Goal: Use online tool/utility: Use online tool/utility

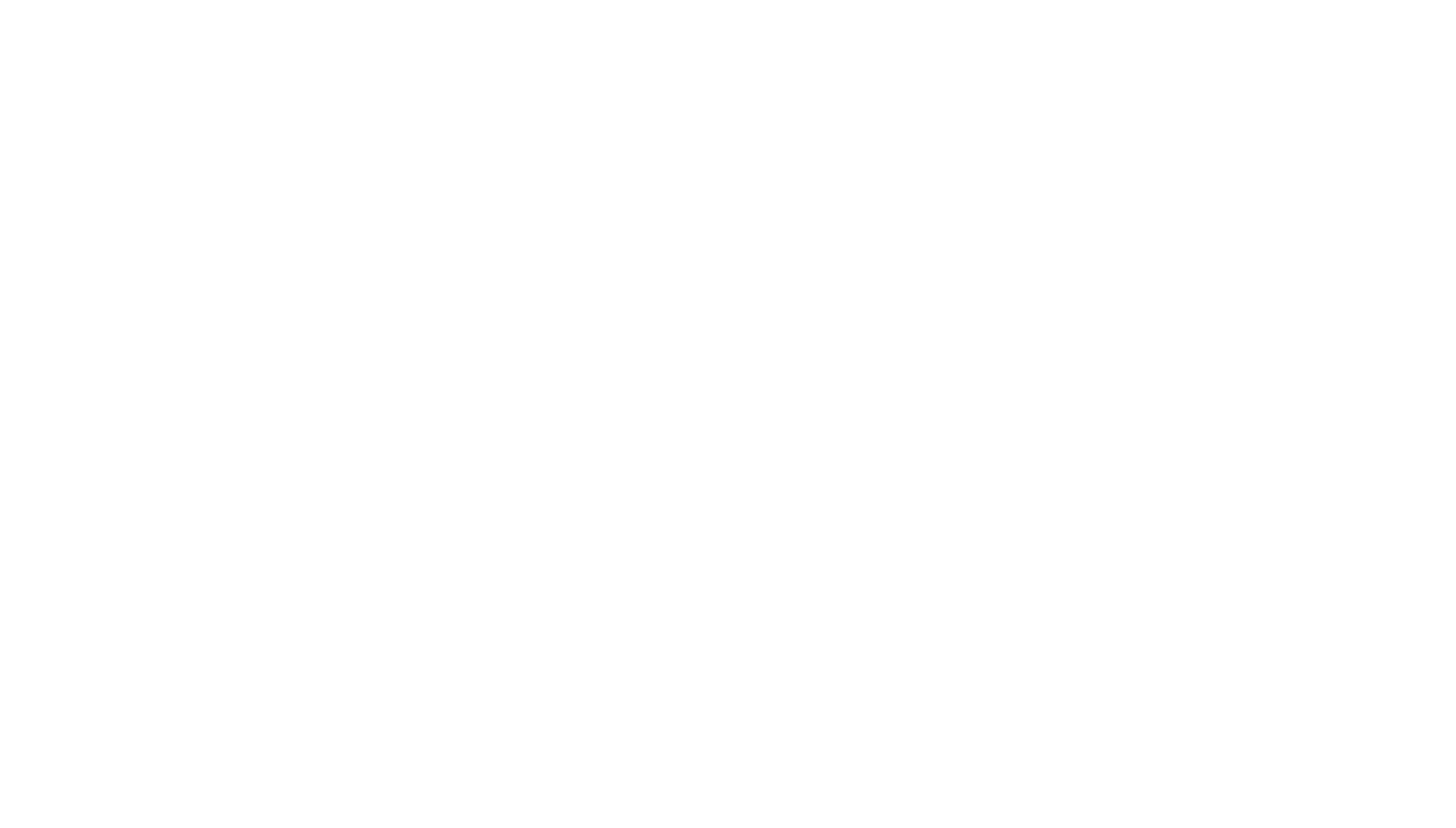
click at [324, 364] on html at bounding box center [728, 414] width 1456 height 828
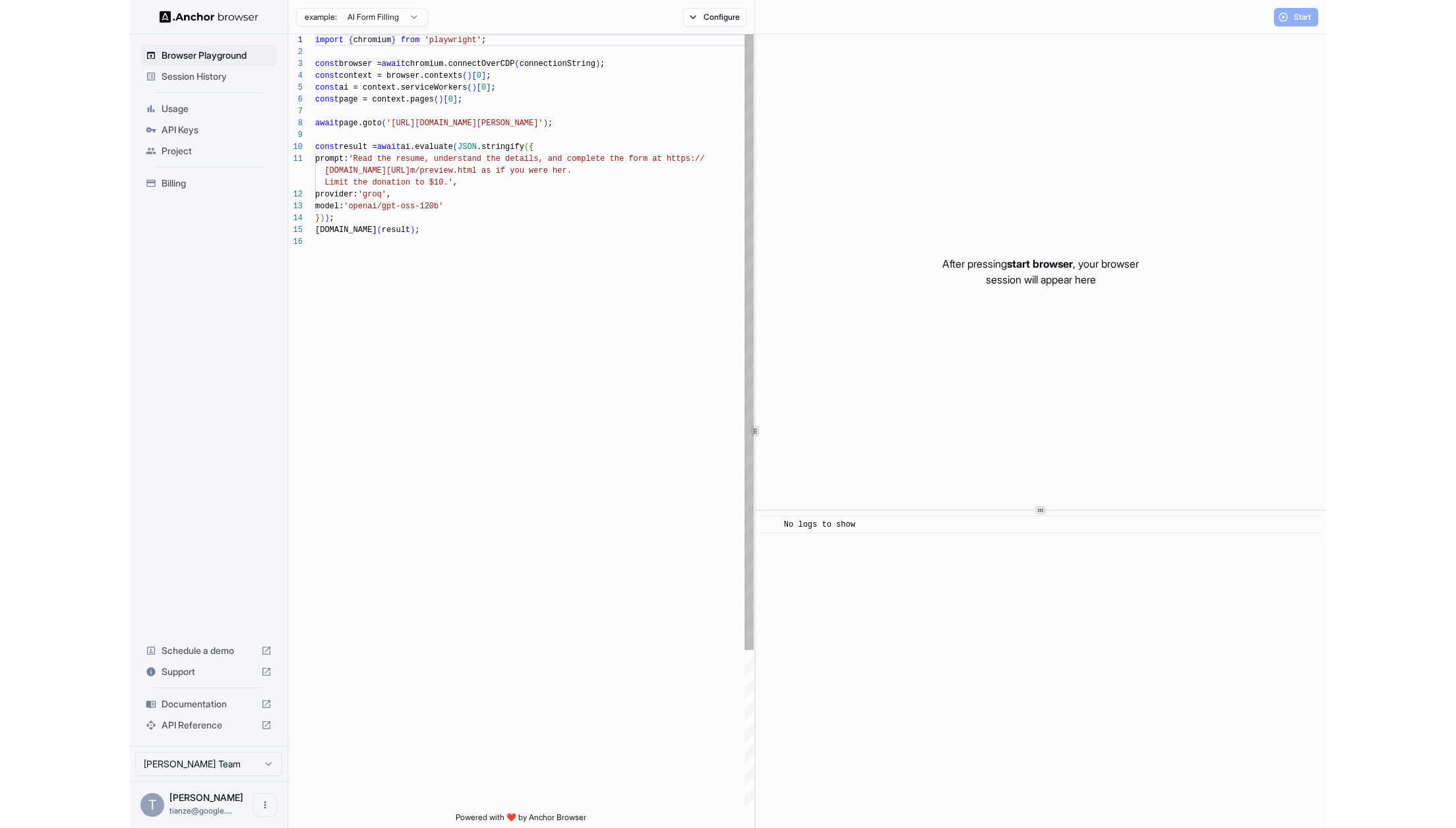
scroll to position [118, 0]
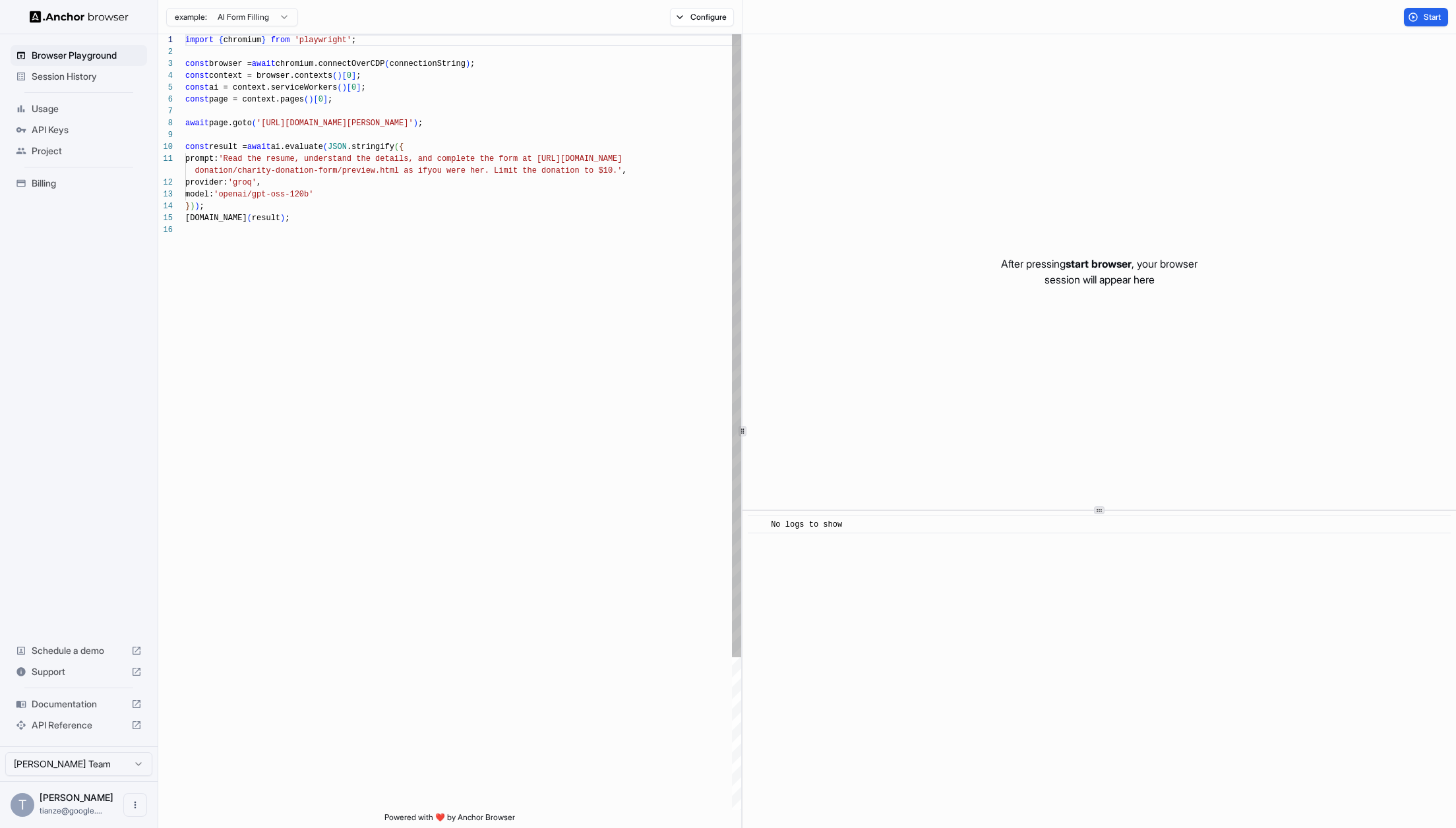
click at [280, 123] on div "import { chromium } from 'playwright' ; const browser = await chromium.connectO…" at bounding box center [463, 516] width 556 height 966
drag, startPoint x: 280, startPoint y: 123, endPoint x: 439, endPoint y: 123, distance: 159.0
click at [439, 123] on div "import { chromium } from 'playwright' ; const browser = await chromium.connectO…" at bounding box center [463, 516] width 556 height 966
click at [272, 20] on html "Browser Playground Session History Usage API Keys Project Billing Schedule a de…" at bounding box center [728, 414] width 1456 height 828
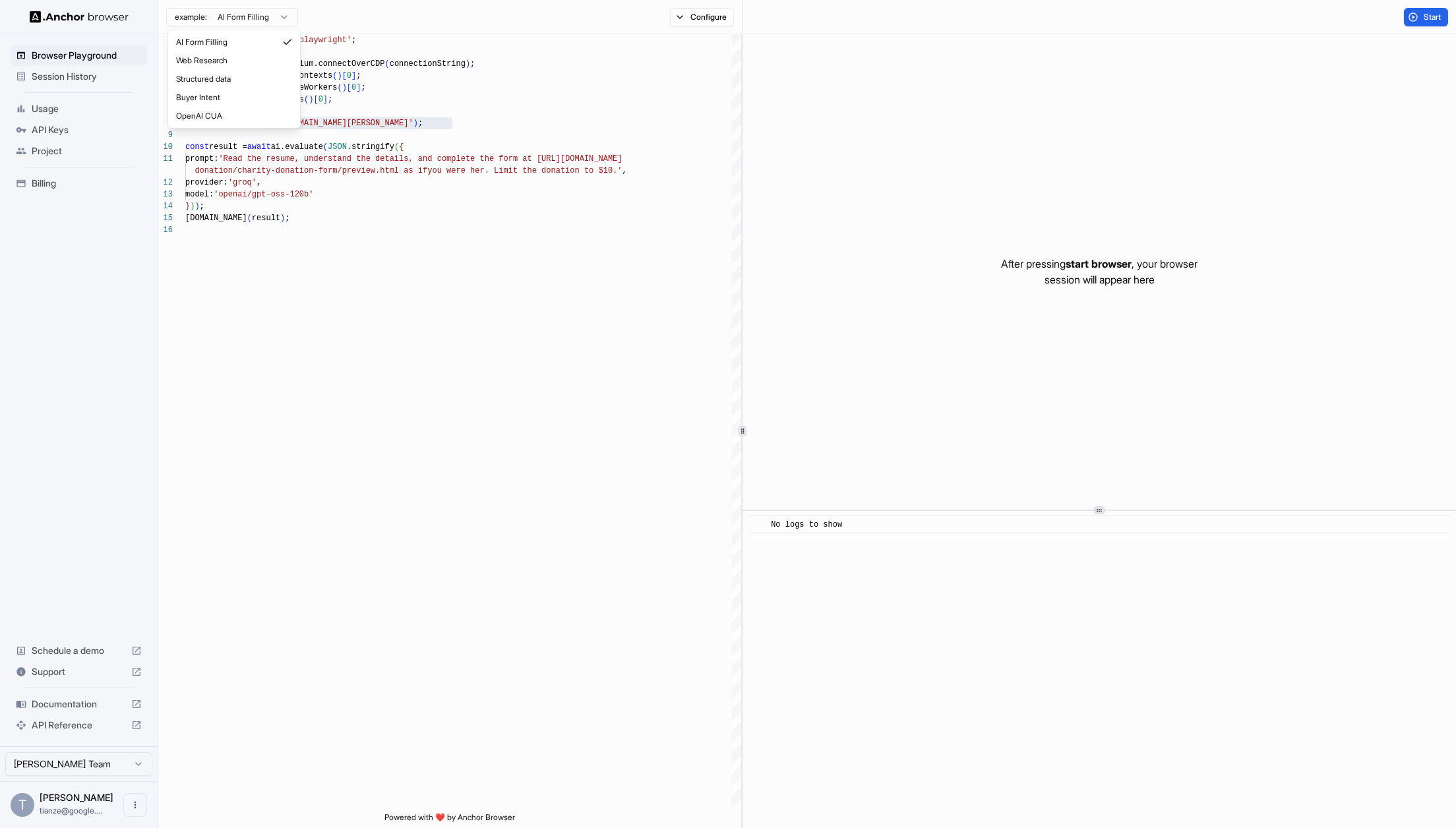
scroll to position [0, 0]
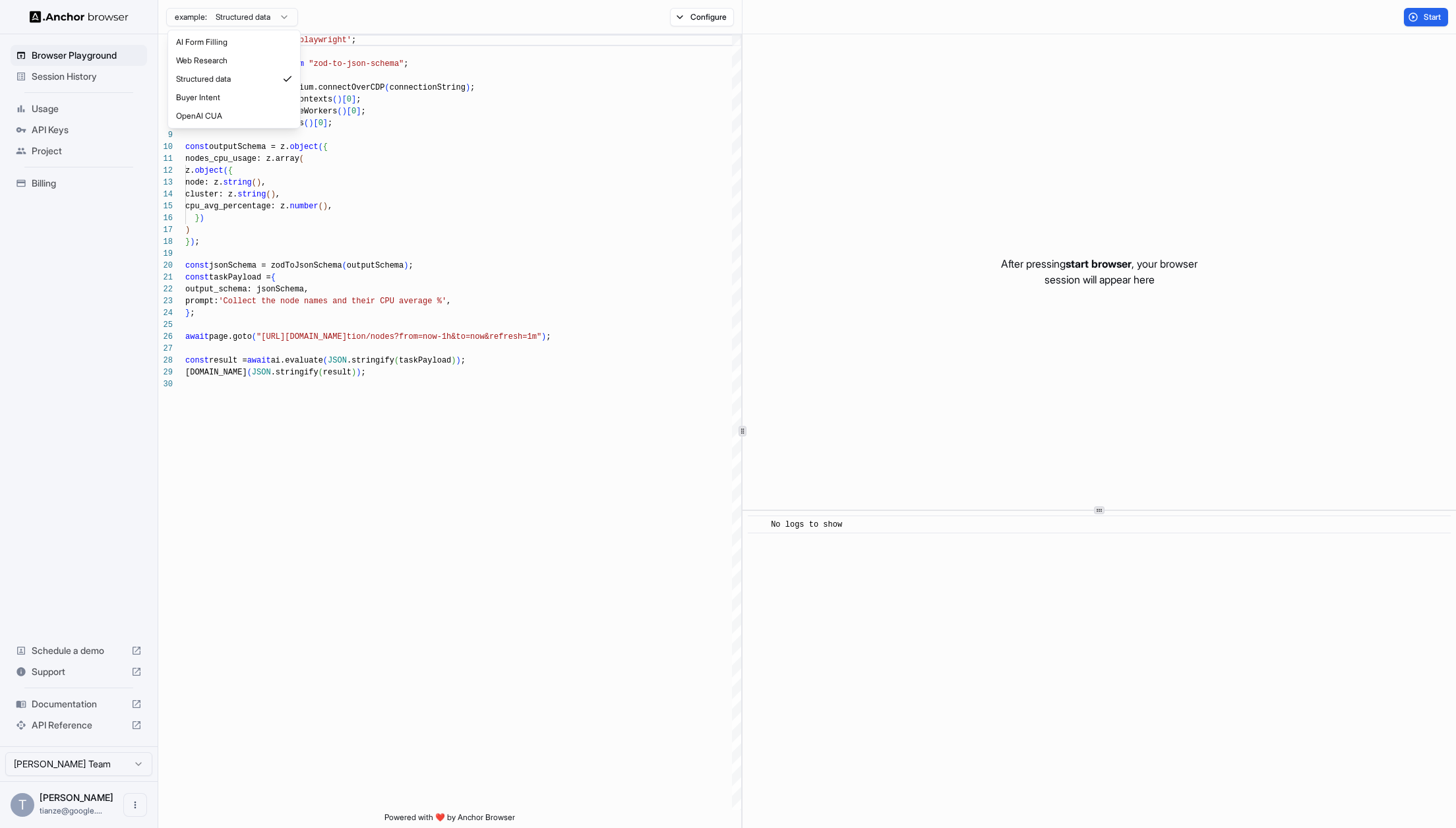
click at [250, 15] on html "Browser Playground Session History Usage API Keys Project Billing Schedule a de…" at bounding box center [728, 414] width 1456 height 828
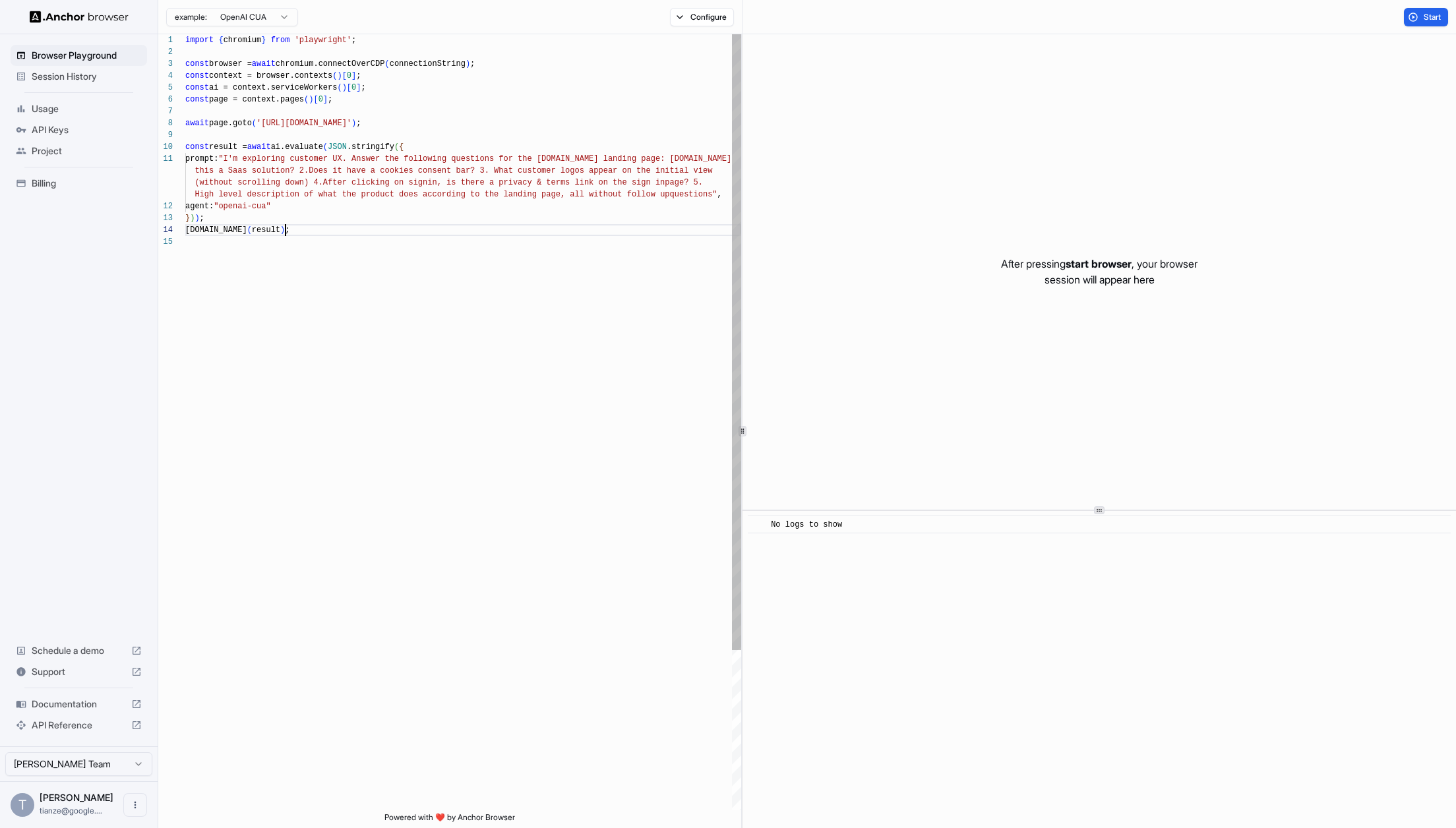
click at [313, 236] on div "import { chromium } from 'playwright' ; const browser = await chromium.connectO…" at bounding box center [463, 523] width 556 height 977
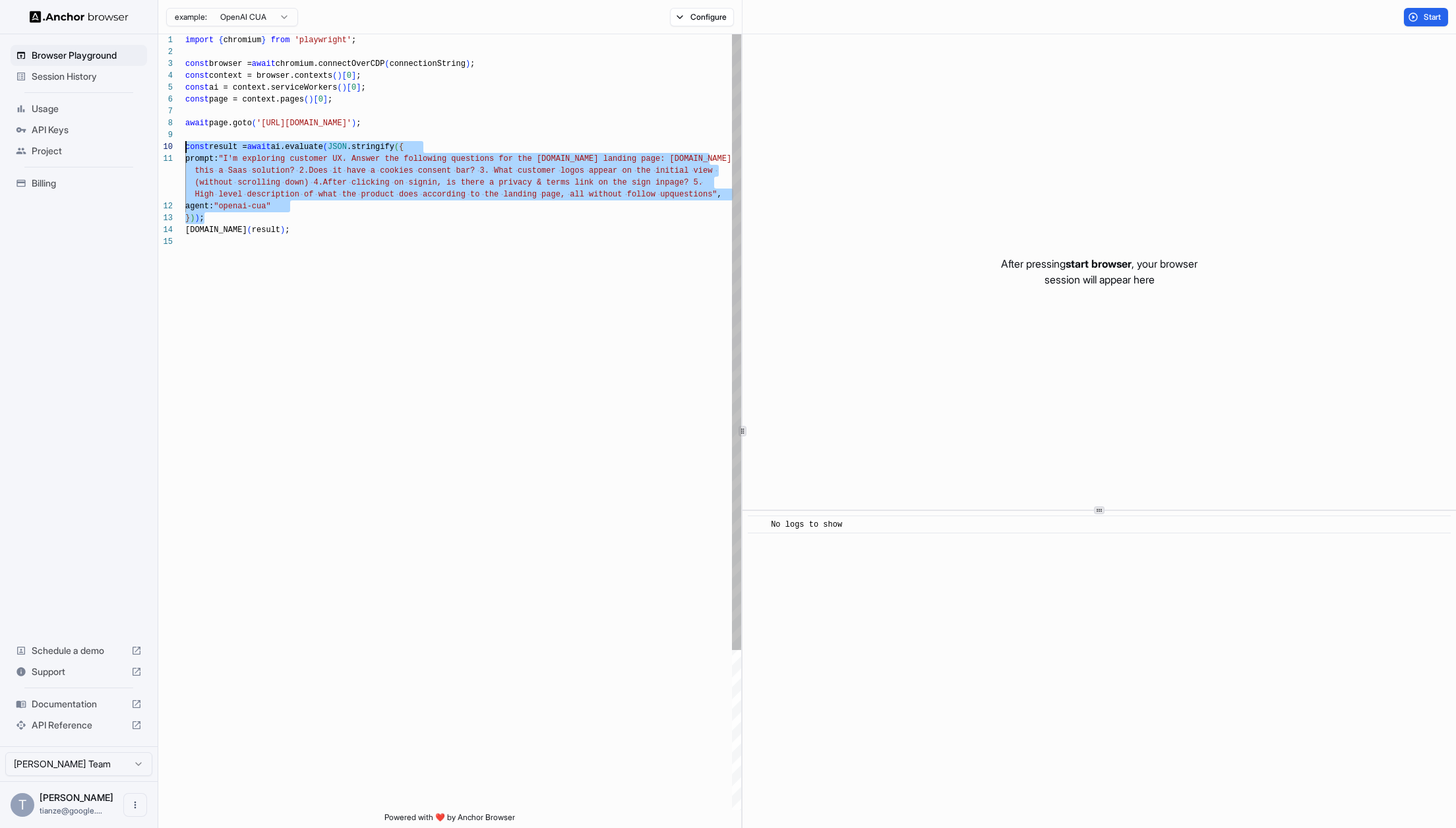
drag, startPoint x: 325, startPoint y: 223, endPoint x: 161, endPoint y: 144, distance: 182.0
click at [185, 144] on div "import { chromium } from 'playwright' ; const browser = await chromium.connectO…" at bounding box center [463, 523] width 556 height 977
click at [316, 203] on div "import { chromium } from 'playwright' ; const browser = await chromium.connectO…" at bounding box center [463, 523] width 556 height 977
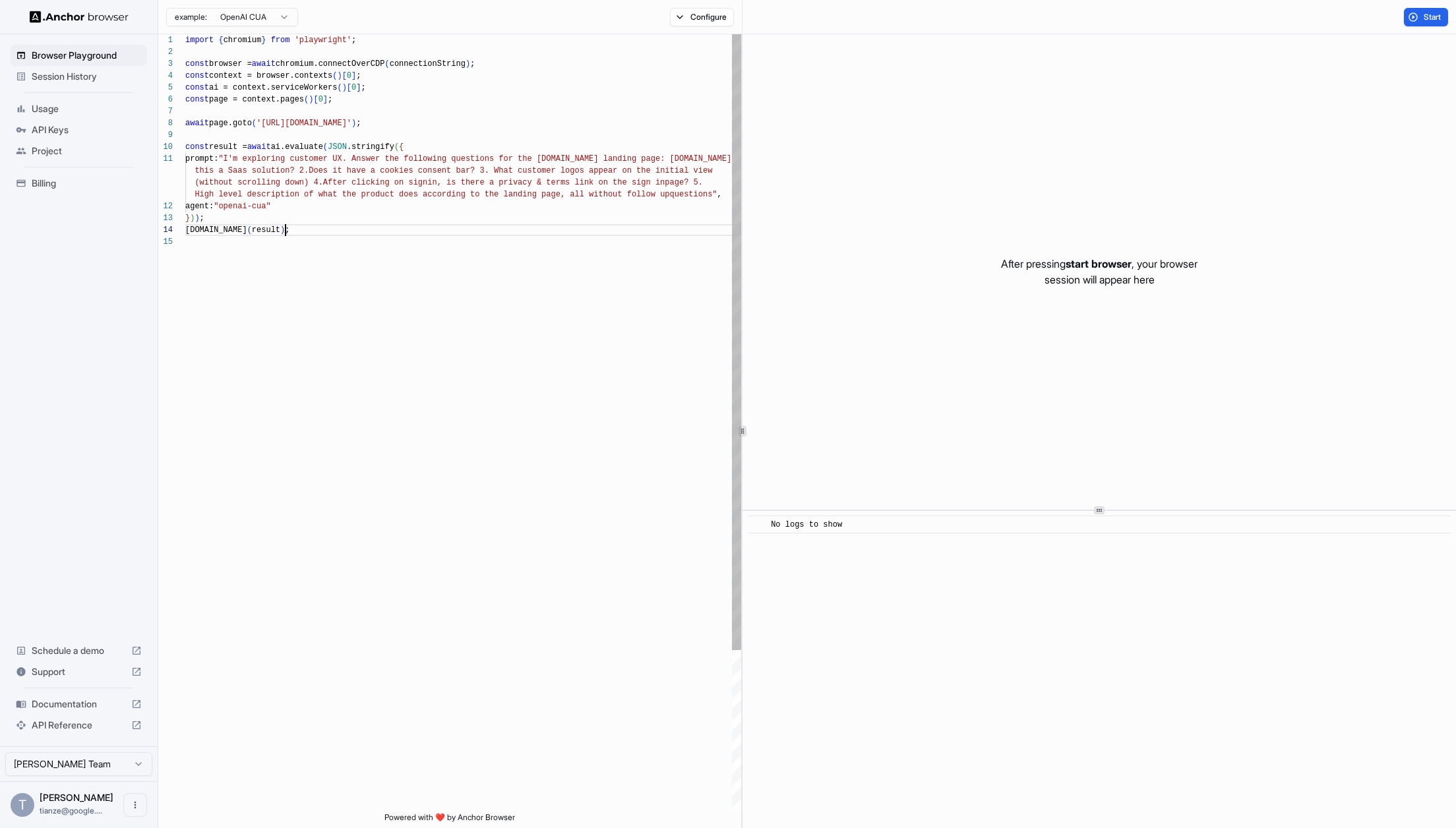
scroll to position [106, 0]
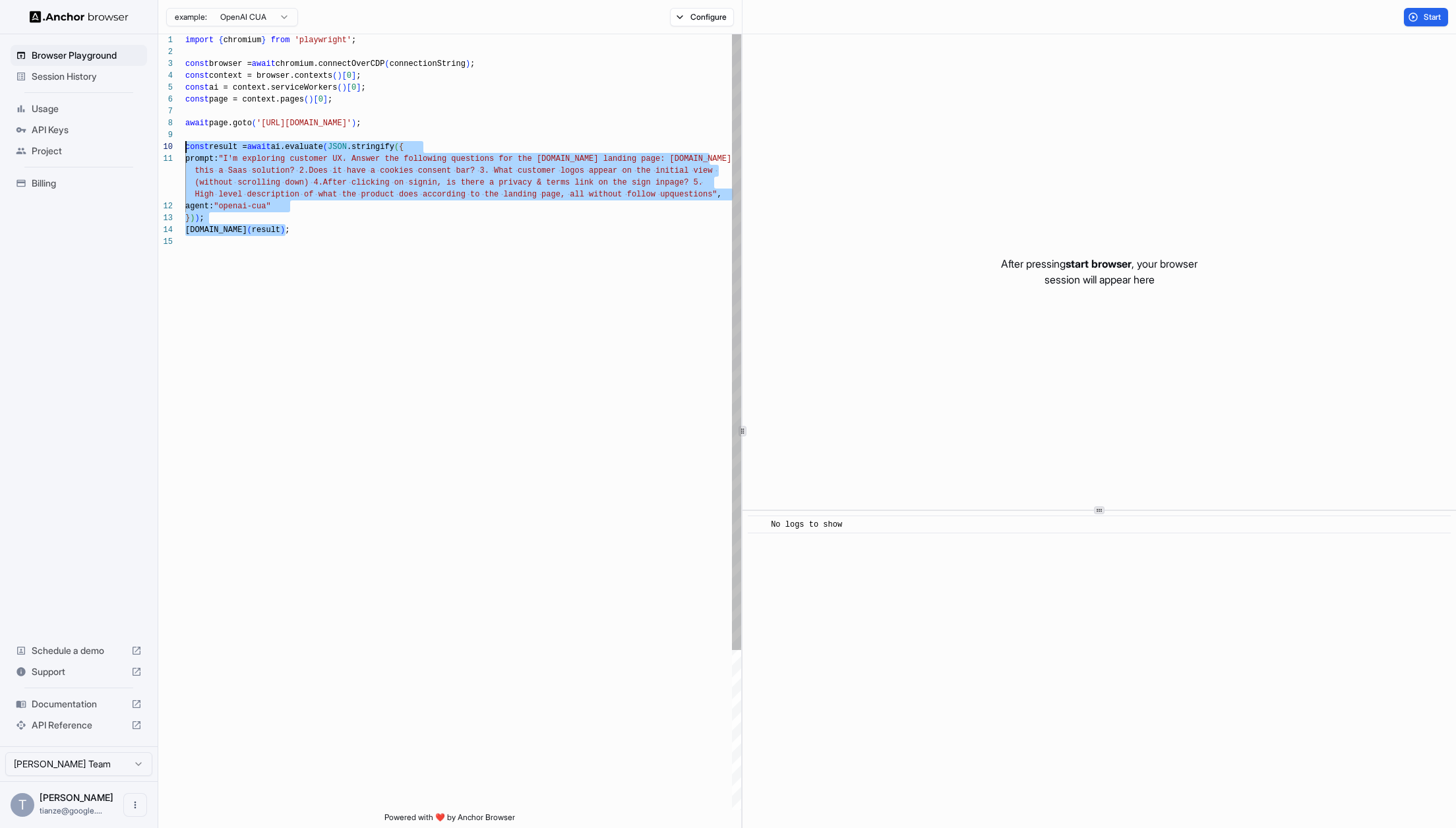
drag, startPoint x: 311, startPoint y: 235, endPoint x: 168, endPoint y: 149, distance: 166.9
click at [185, 149] on div "import { chromium } from 'playwright' ; const browser = await chromium.connectO…" at bounding box center [463, 523] width 556 height 977
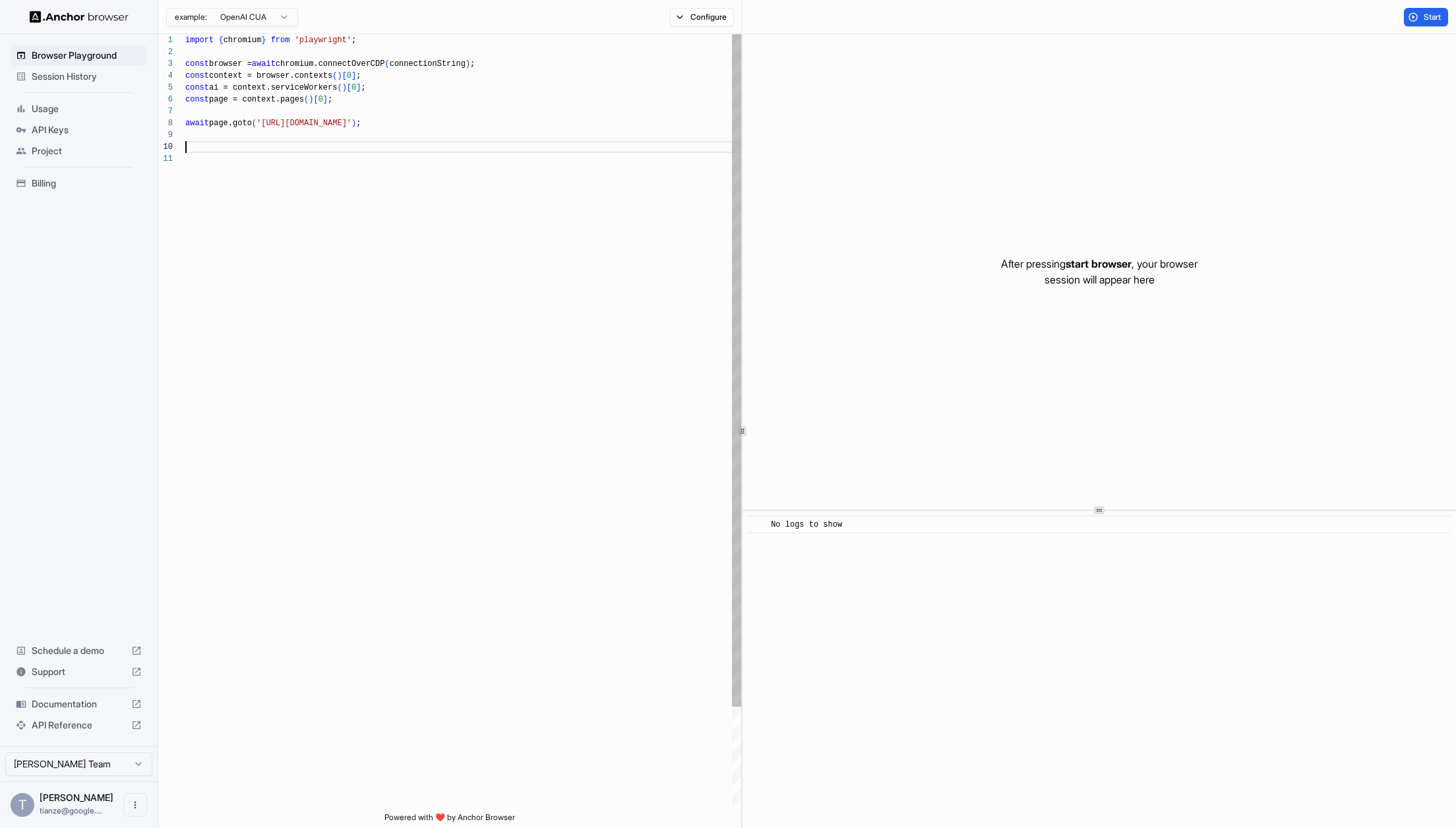
scroll to position [94, 0]
click at [277, 121] on div "import { chromium } from 'playwright' ; const browser = await chromium.connectO…" at bounding box center [463, 475] width 556 height 882
drag, startPoint x: 277, startPoint y: 121, endPoint x: 390, endPoint y: 124, distance: 113.0
click at [390, 124] on div "import { chromium } from 'playwright' ; const browser = await chromium.connectO…" at bounding box center [463, 475] width 556 height 882
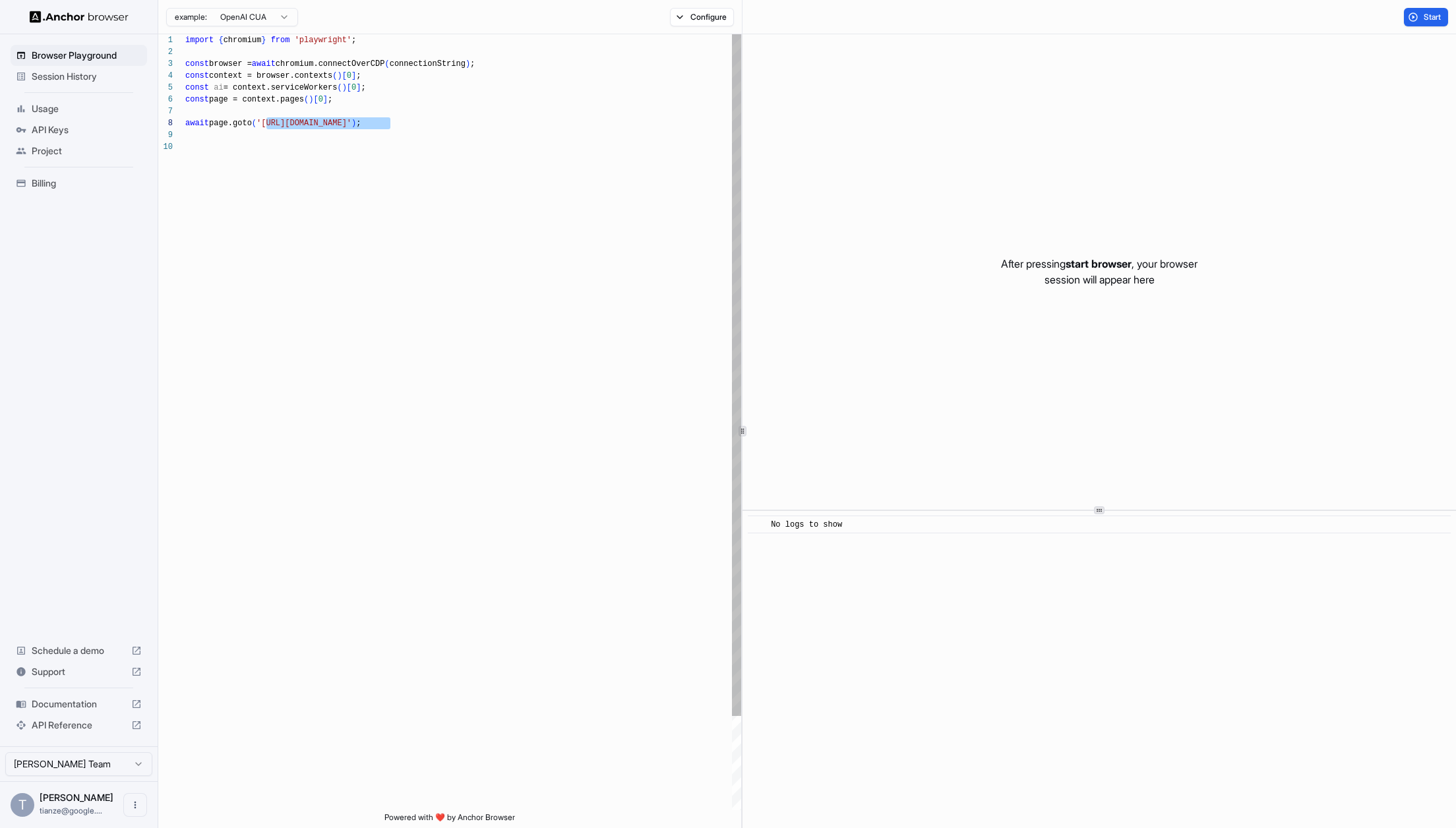
type textarea "**********"
click at [414, 196] on div "import { chromium } from 'playwright' ; const browser = await chromium.connectO…" at bounding box center [463, 480] width 556 height 894
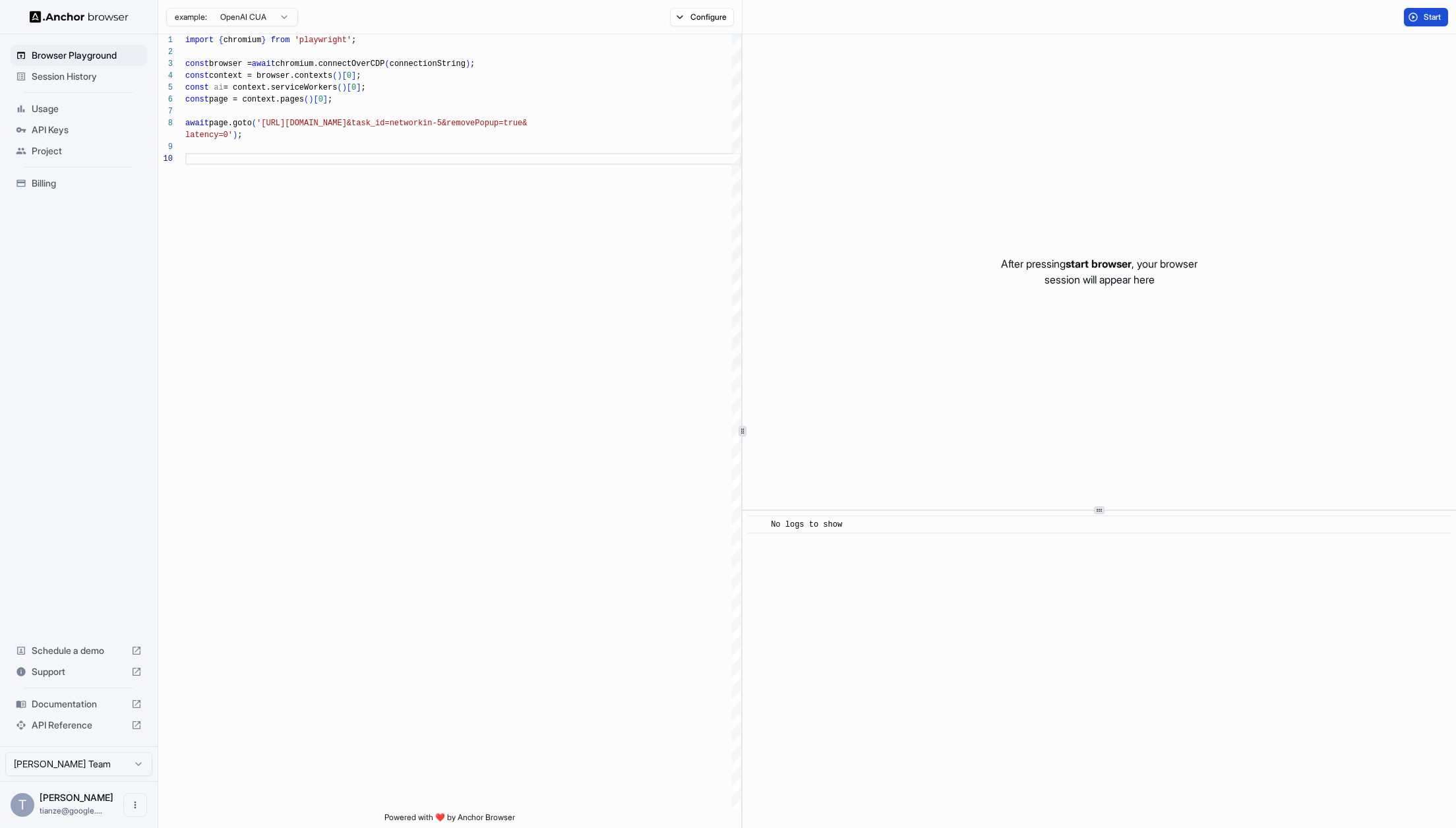
click at [1195, 16] on button "Start" at bounding box center [1426, 17] width 44 height 18
click at [1195, 19] on span "Stop" at bounding box center [1433, 17] width 18 height 10
click at [476, 314] on div "import { chromium } from 'playwright' ; const browser = await chromium.connectO…" at bounding box center [463, 480] width 556 height 894
click at [79, 78] on span "Session History" at bounding box center [86, 76] width 110 height 13
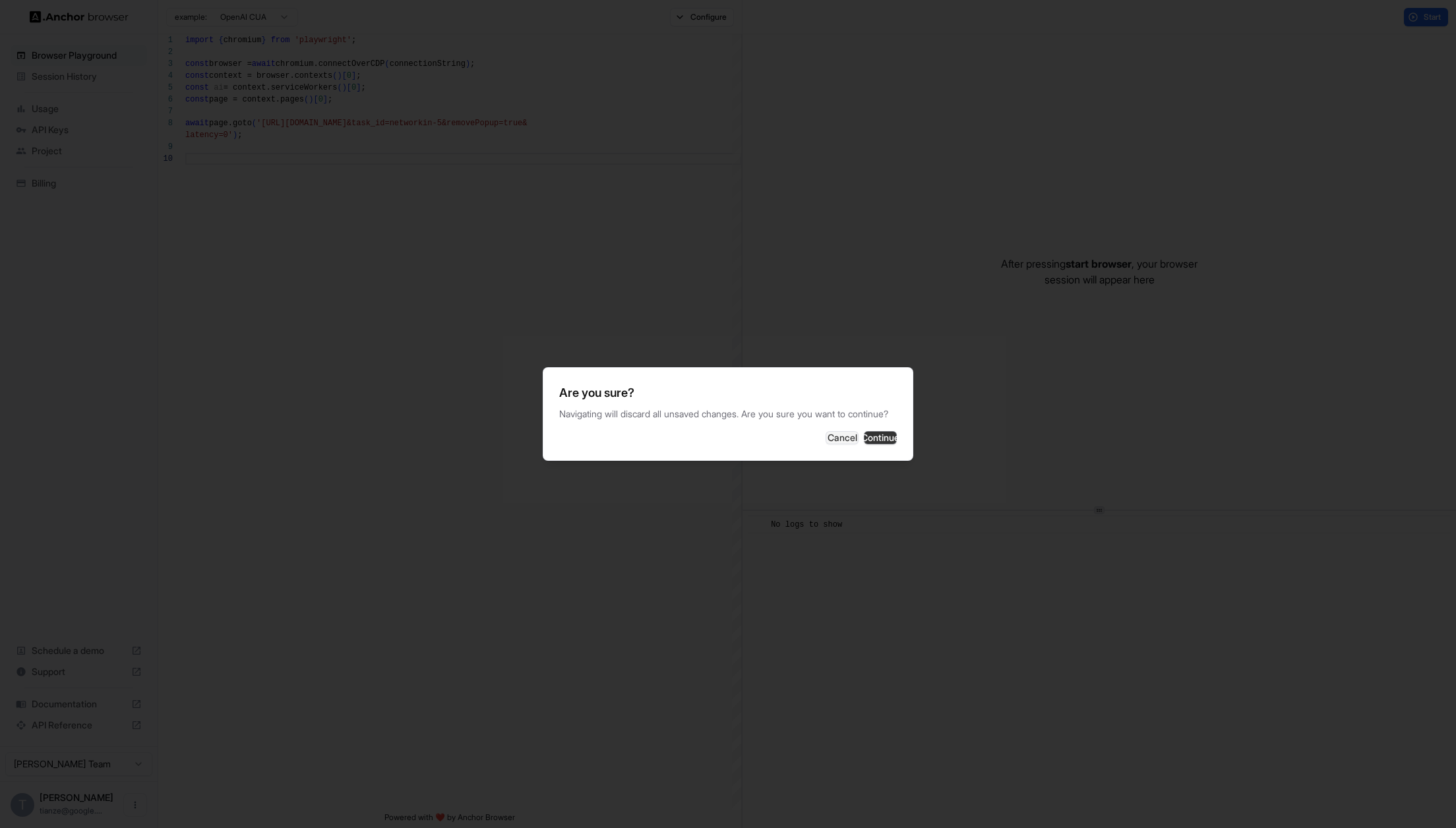
click at [896, 444] on button "Continue" at bounding box center [880, 437] width 33 height 13
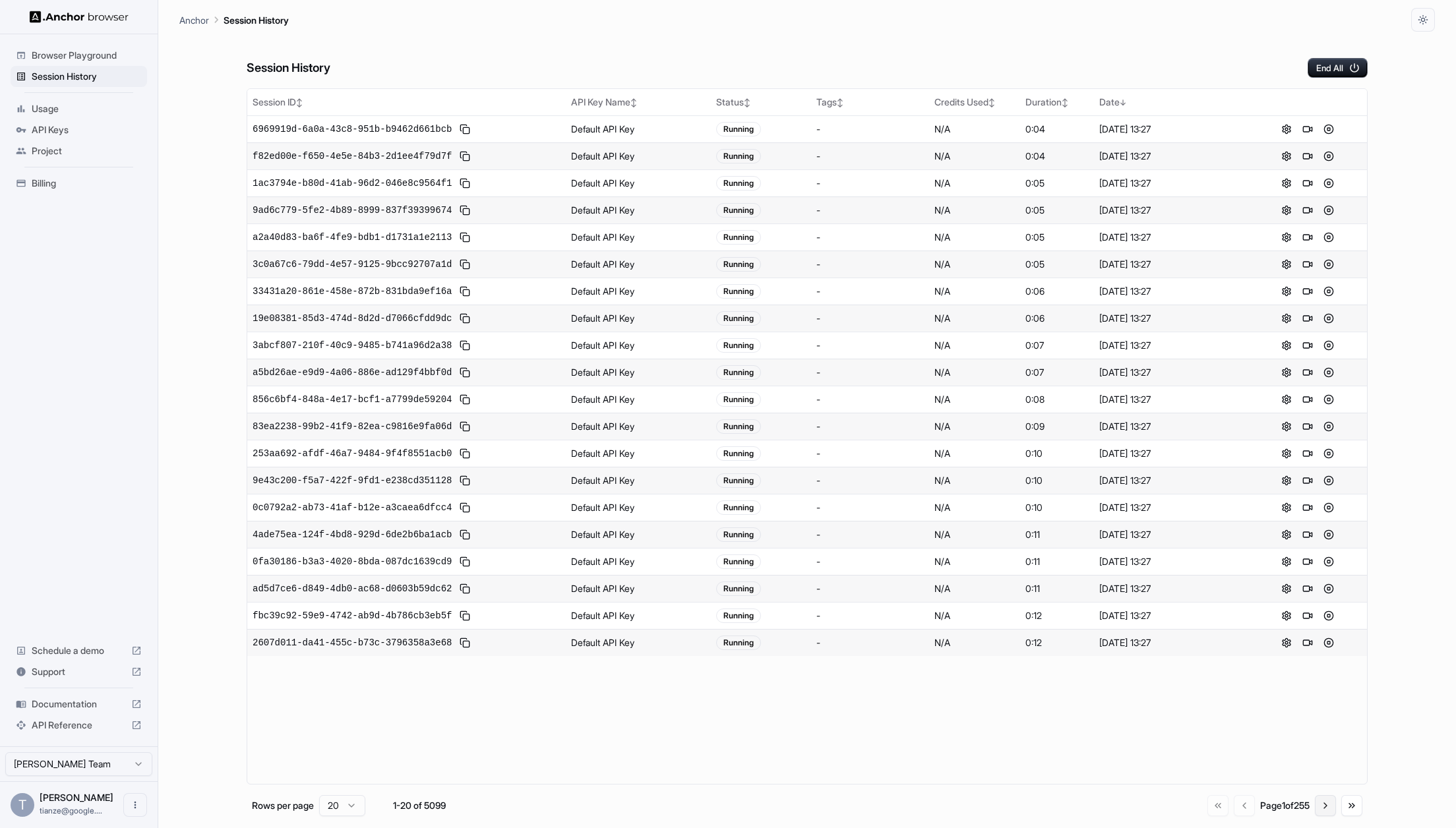
click at [1195, 812] on button "Go to next page" at bounding box center [1325, 805] width 21 height 21
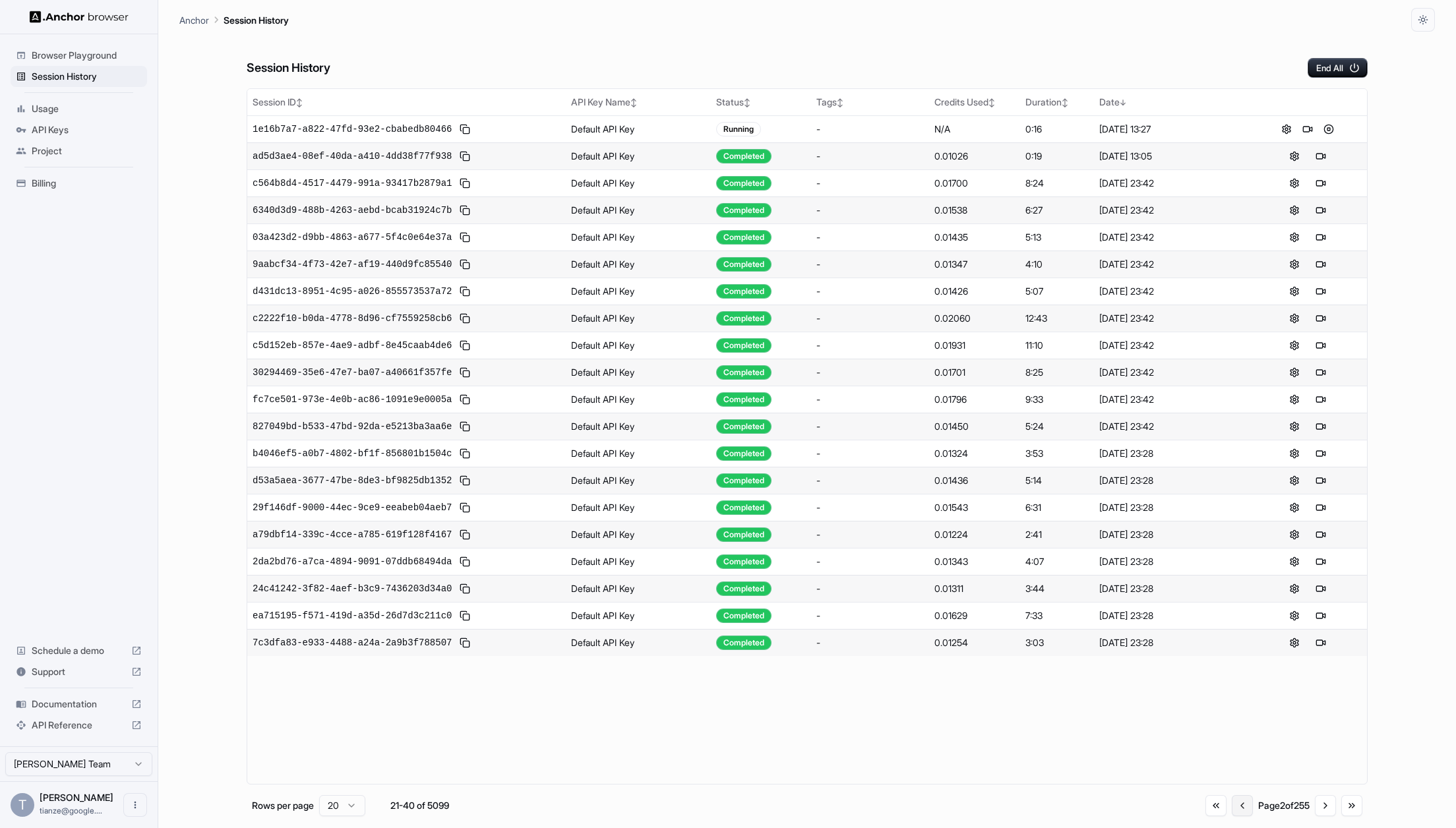
click at [1195, 811] on button "Go to previous page" at bounding box center [1241, 805] width 21 height 21
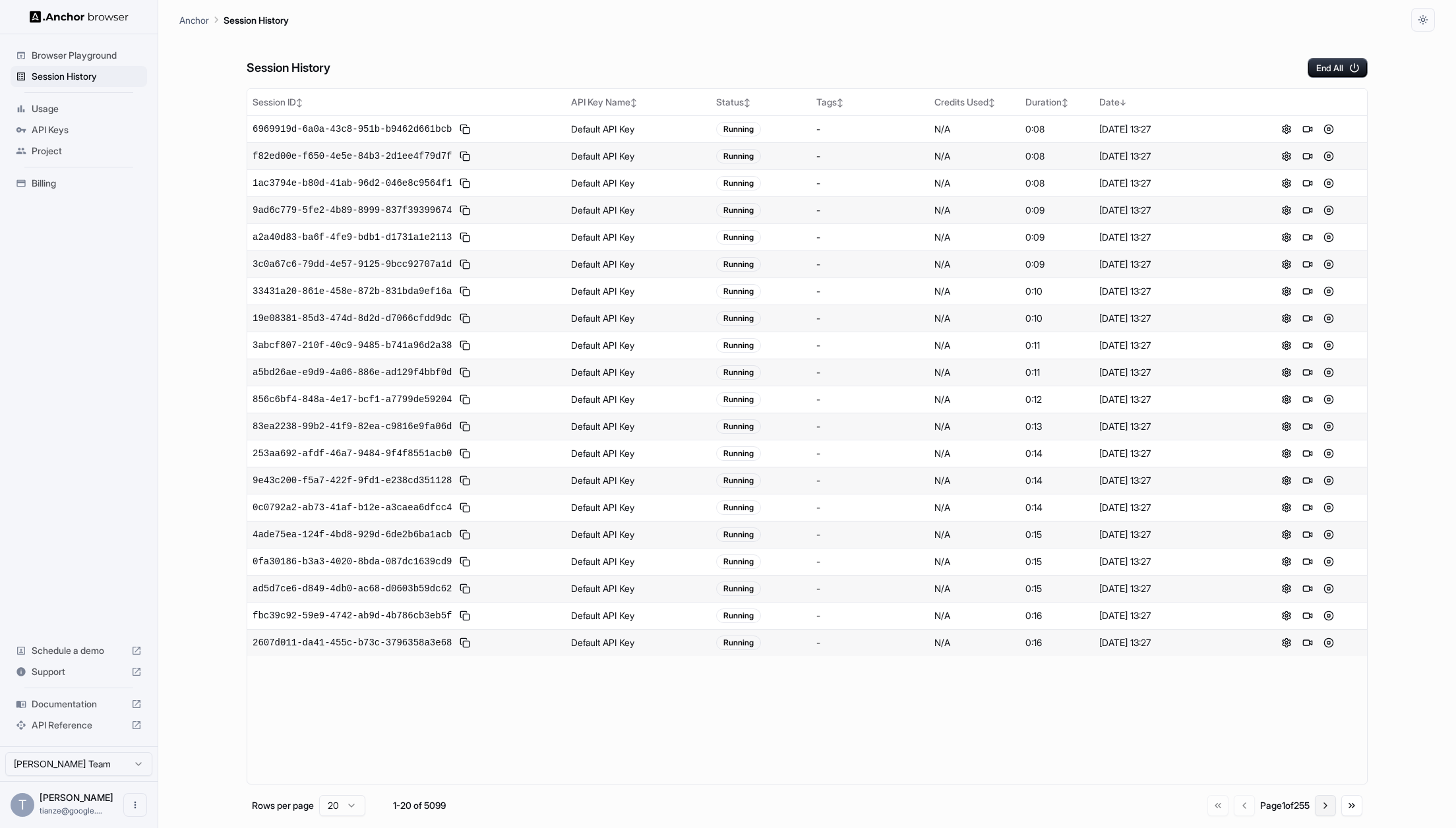
click at [1195, 816] on button "Go to next page" at bounding box center [1325, 805] width 21 height 21
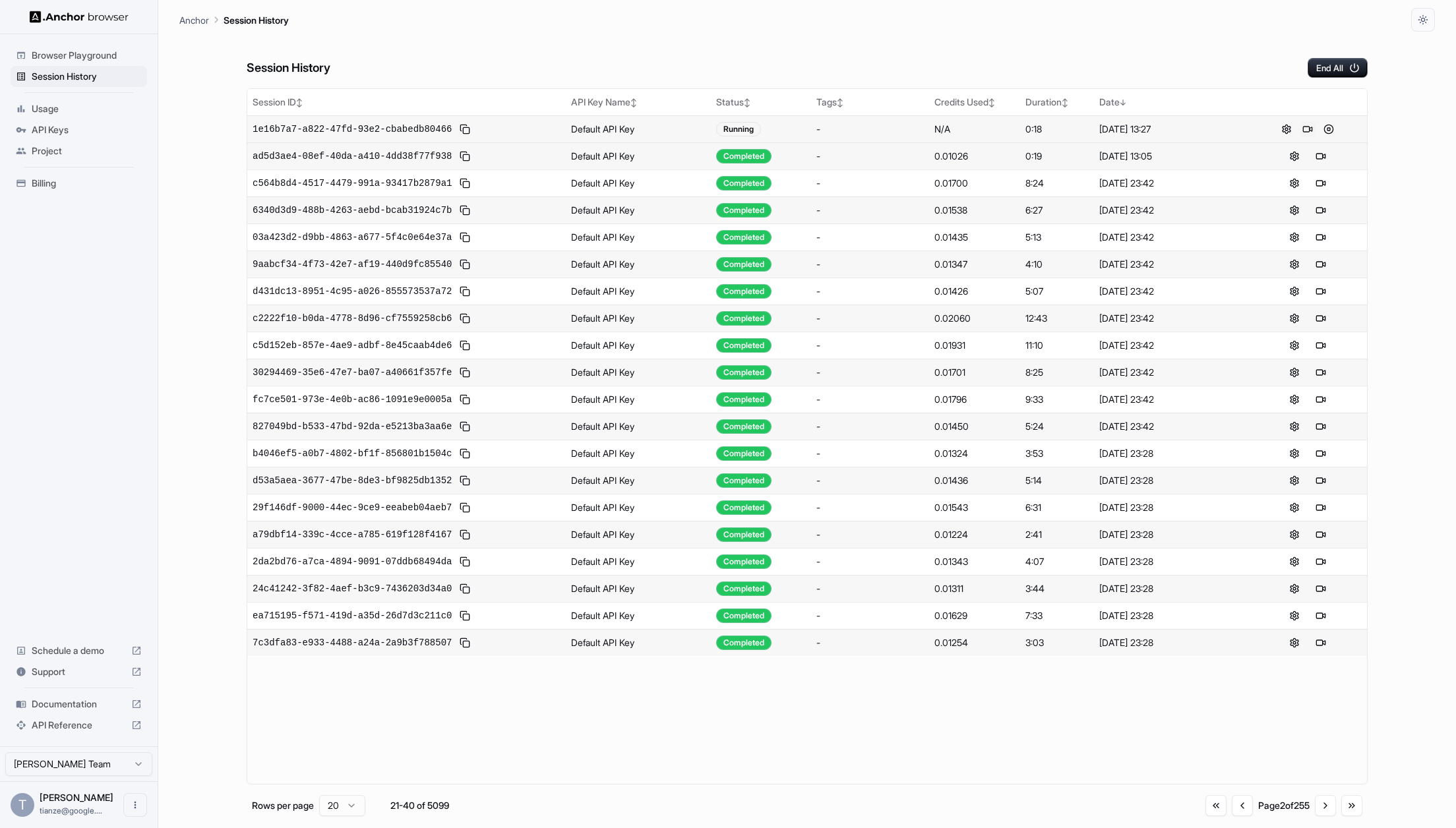
click at [1195, 137] on button at bounding box center [1306, 128] width 16 height 16
click at [1195, 809] on button "Go to previous page" at bounding box center [1241, 805] width 21 height 21
